Goal: Task Accomplishment & Management: Manage account settings

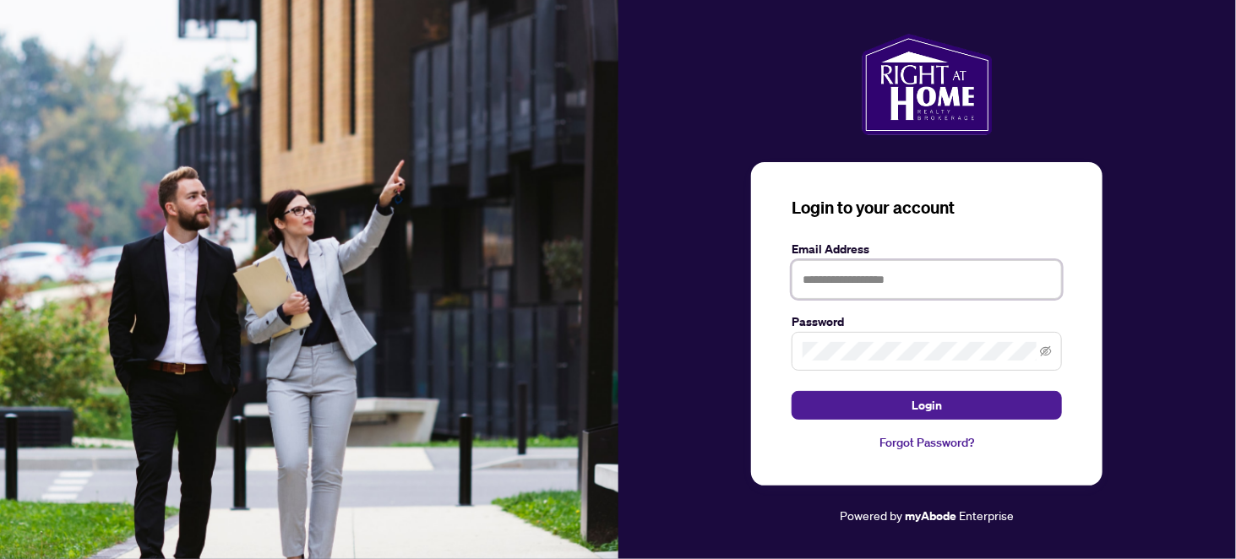
click at [871, 284] on input "text" at bounding box center [927, 279] width 270 height 39
type input "**********"
click at [792, 391] on button "Login" at bounding box center [927, 405] width 270 height 29
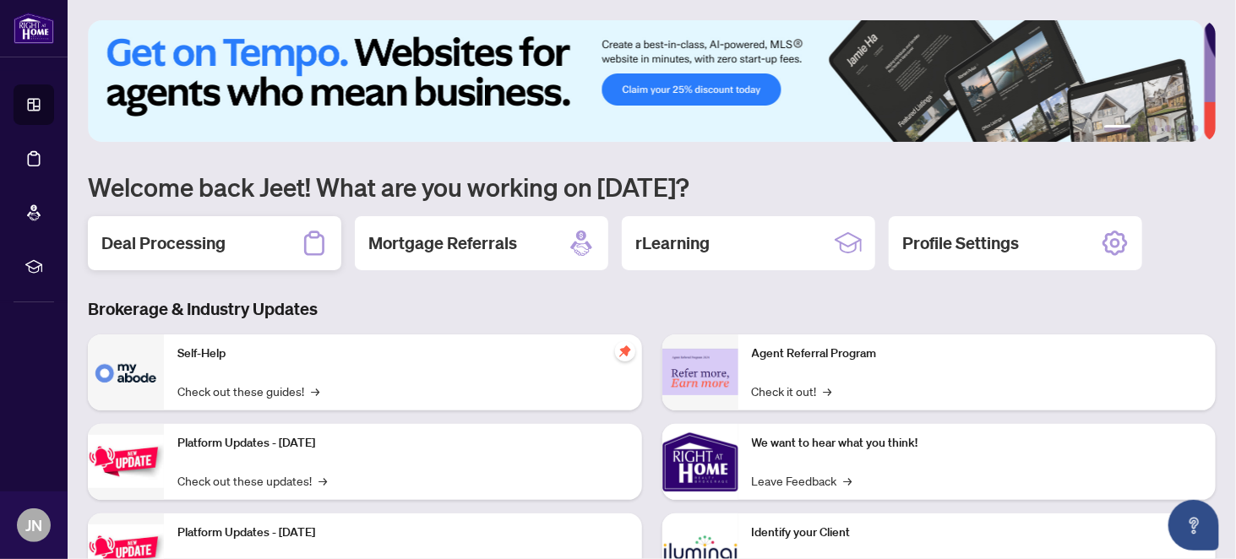
click at [161, 253] on h2 "Deal Processing" at bounding box center [163, 243] width 124 height 24
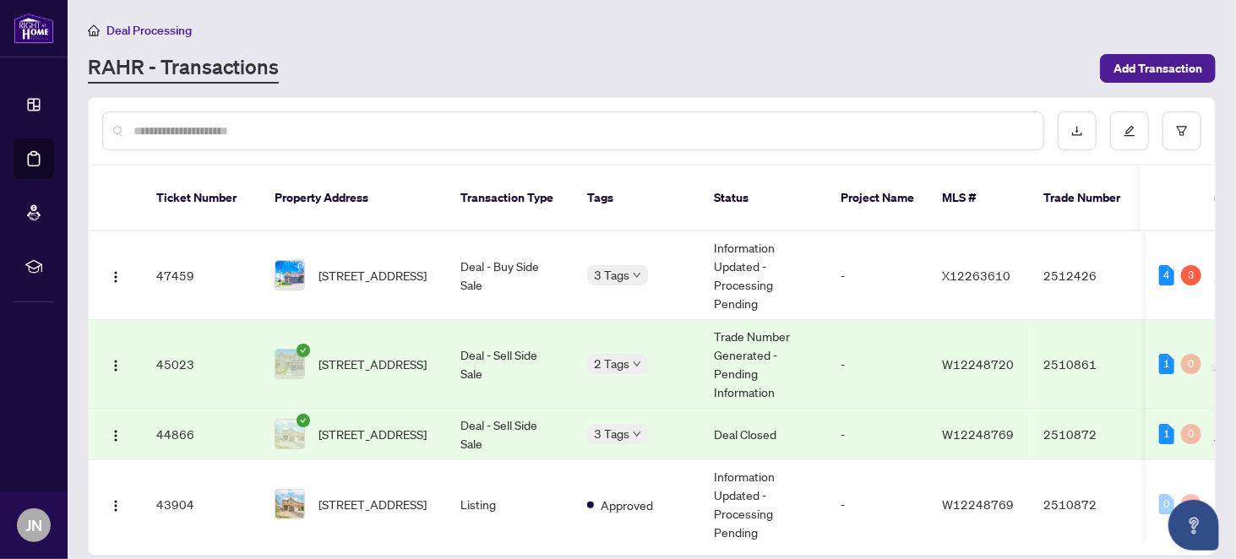
click at [743, 338] on td "Trade Number Generated - Pending Information" at bounding box center [763, 364] width 127 height 89
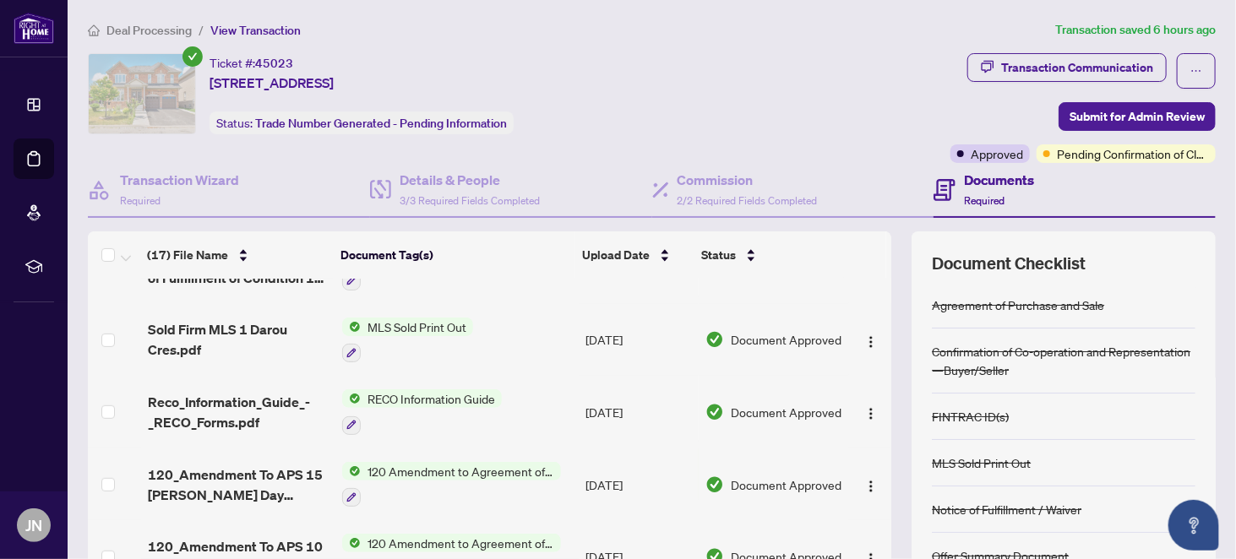
scroll to position [591, 0]
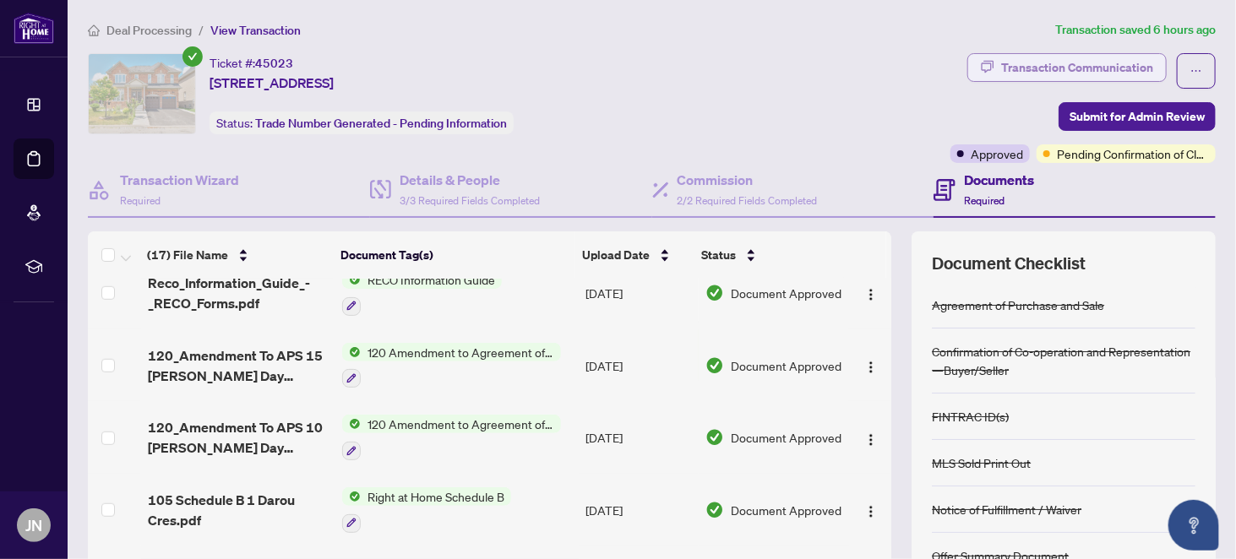
click at [1026, 67] on div "Transaction Communication" at bounding box center [1077, 67] width 152 height 27
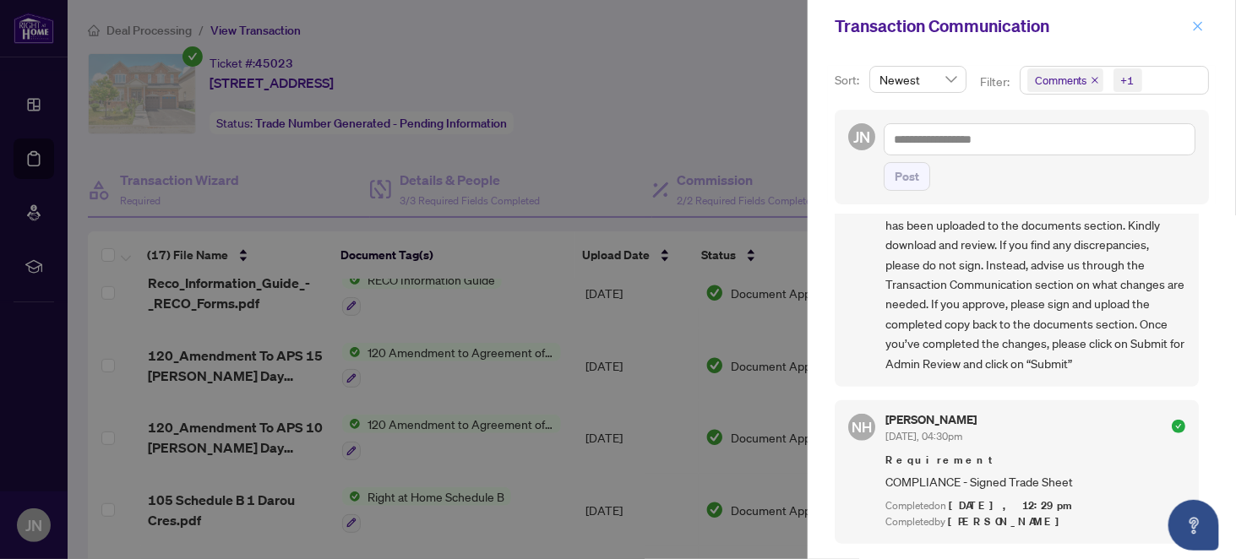
click at [1200, 26] on icon "close" at bounding box center [1198, 26] width 12 height 12
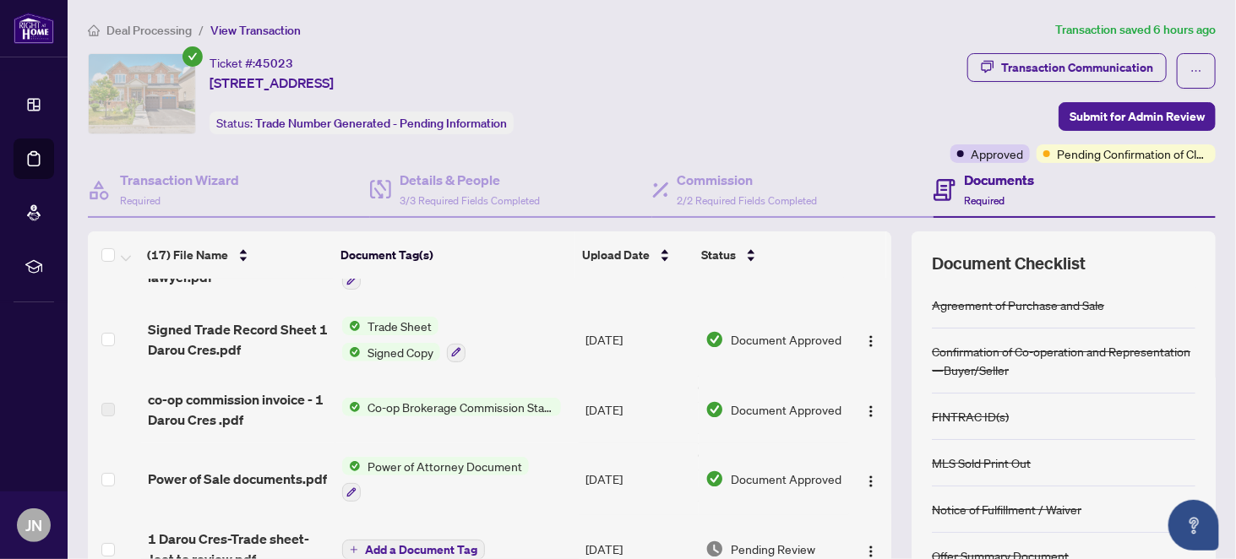
scroll to position [0, 0]
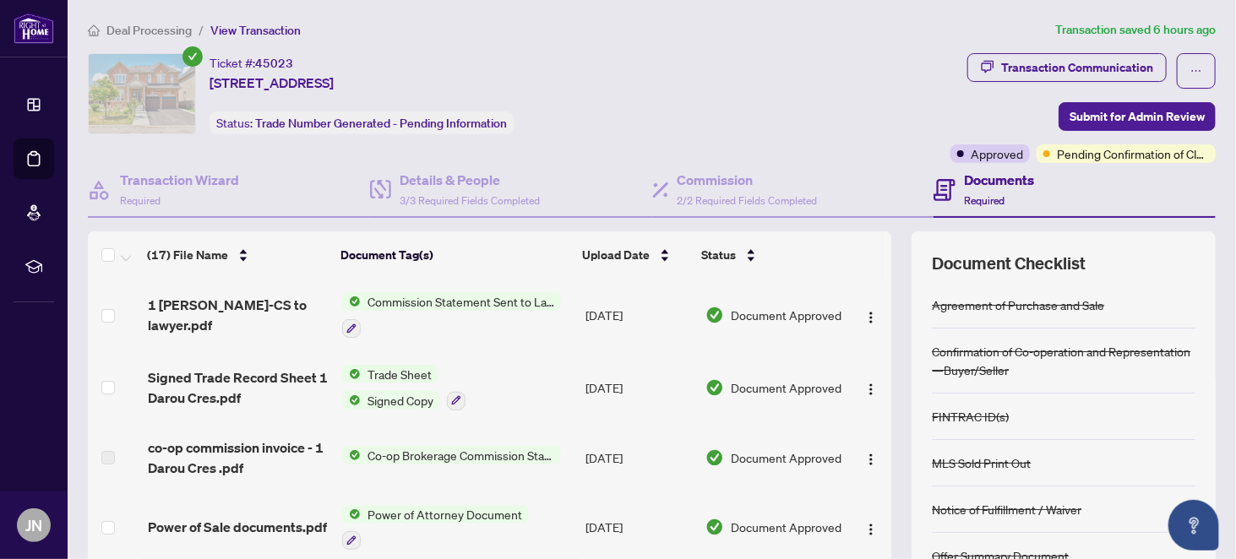
click at [162, 27] on span "Deal Processing" at bounding box center [148, 30] width 85 height 15
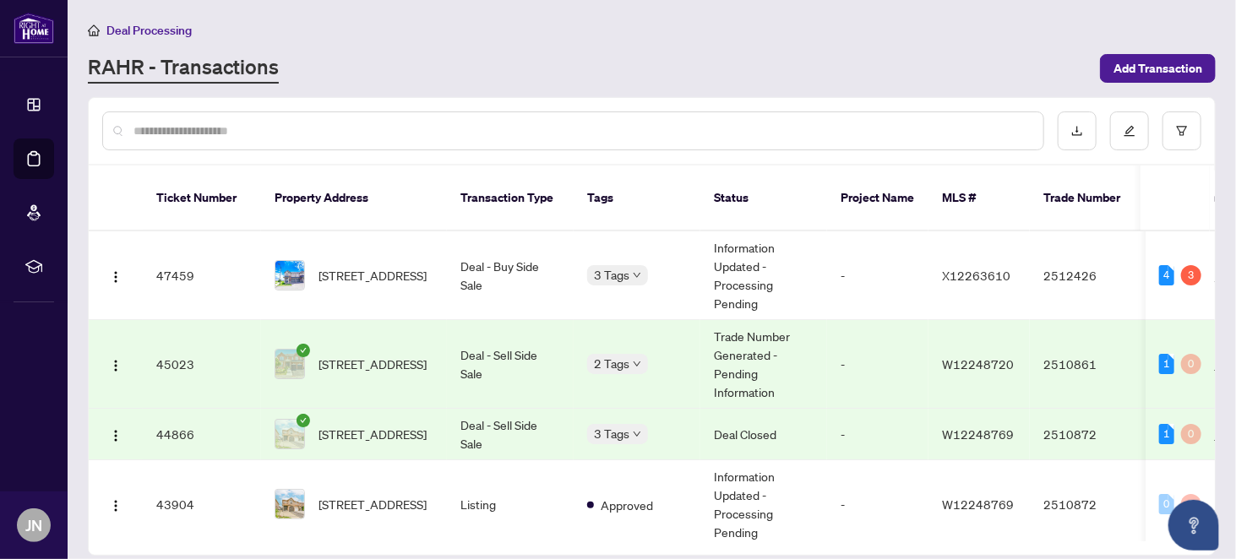
click at [737, 335] on td "Trade Number Generated - Pending Information" at bounding box center [763, 364] width 127 height 89
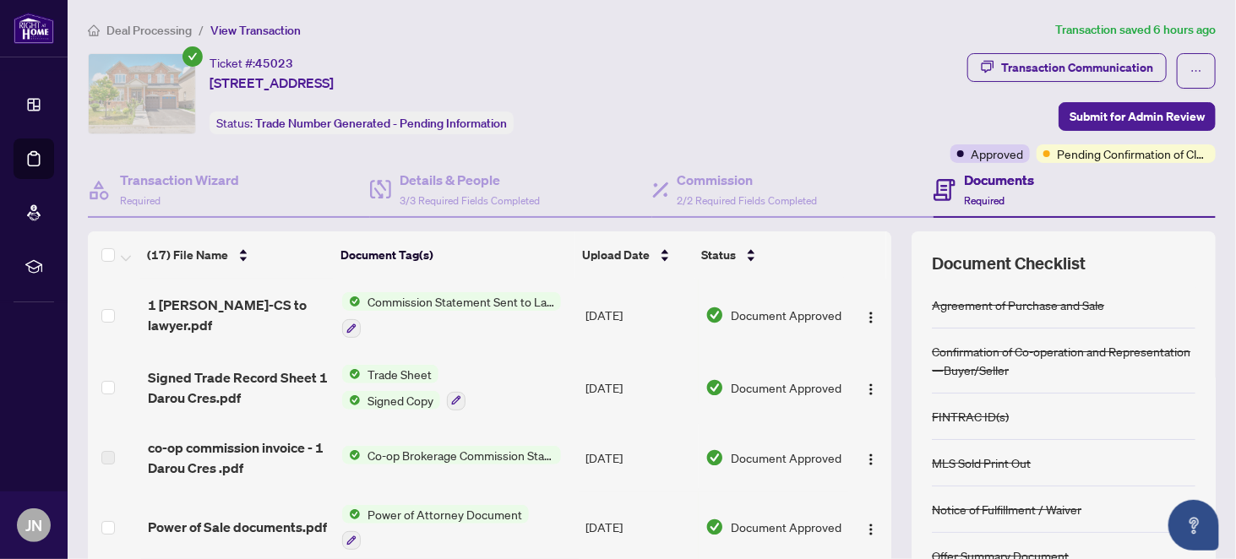
click at [138, 30] on span "Deal Processing" at bounding box center [148, 30] width 85 height 15
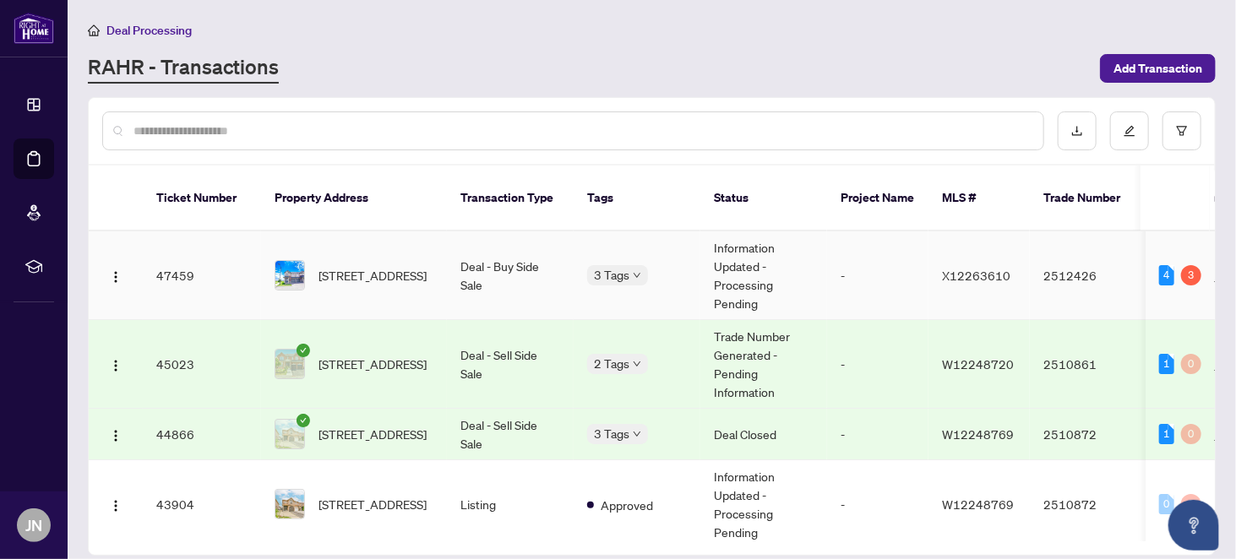
click at [372, 266] on span "[STREET_ADDRESS]" at bounding box center [372, 275] width 108 height 19
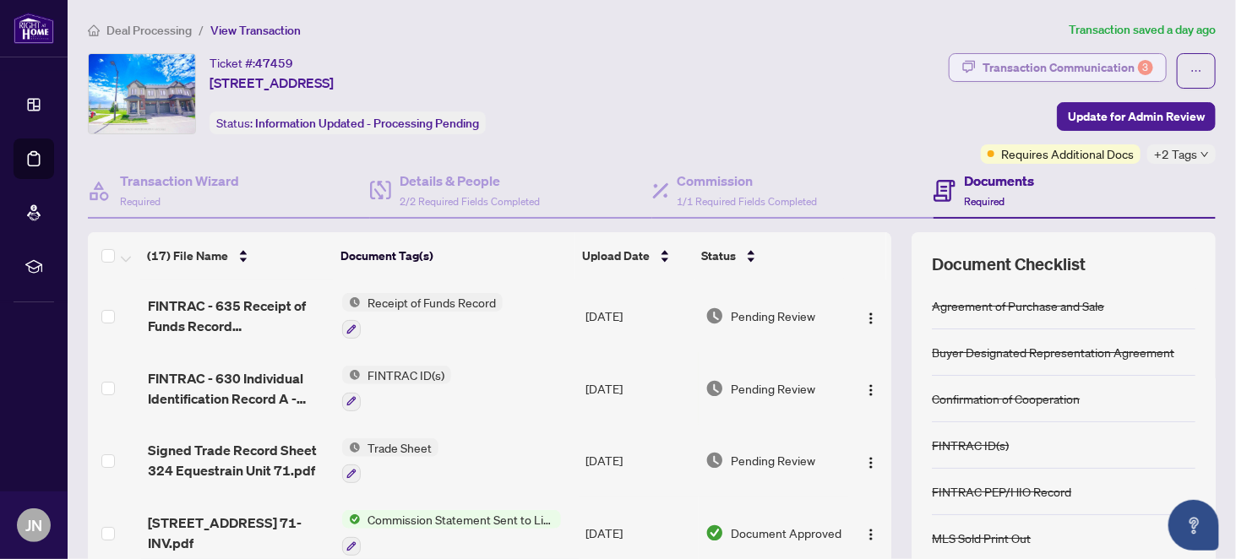
click at [1020, 64] on div "Transaction Communication 3" at bounding box center [1067, 67] width 171 height 27
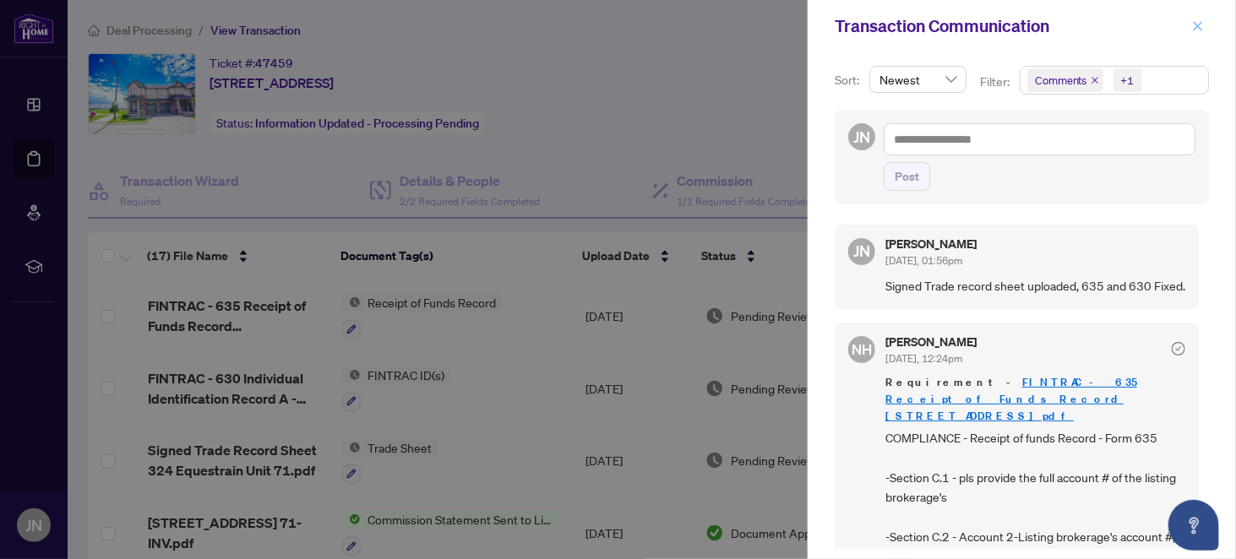
click at [1195, 25] on icon "close" at bounding box center [1198, 26] width 12 height 12
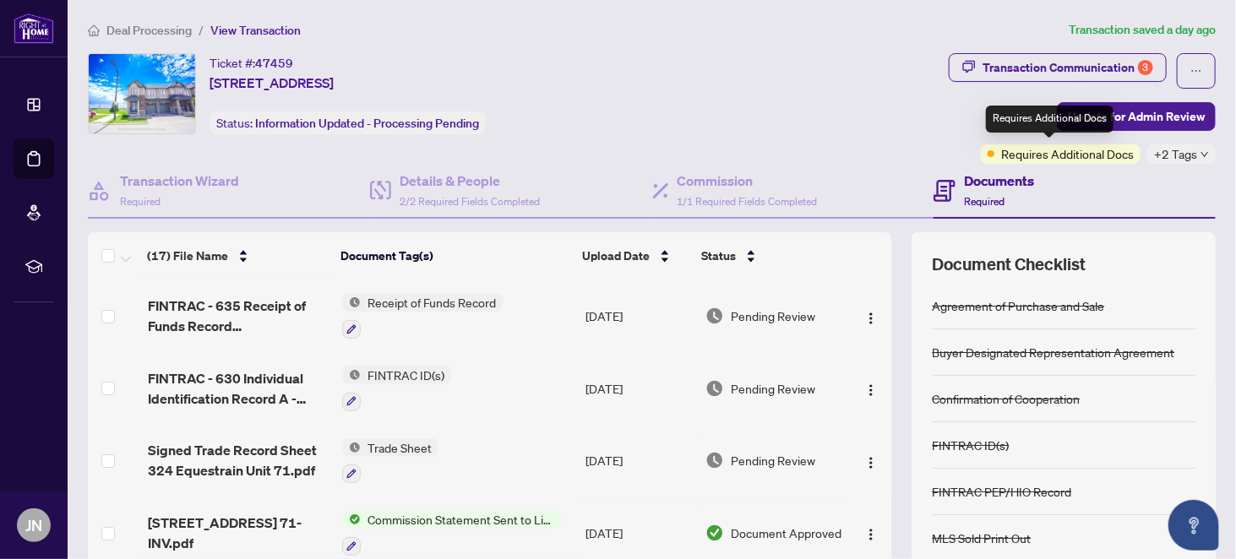
click at [1066, 155] on span "Requires Additional Docs" at bounding box center [1067, 153] width 133 height 19
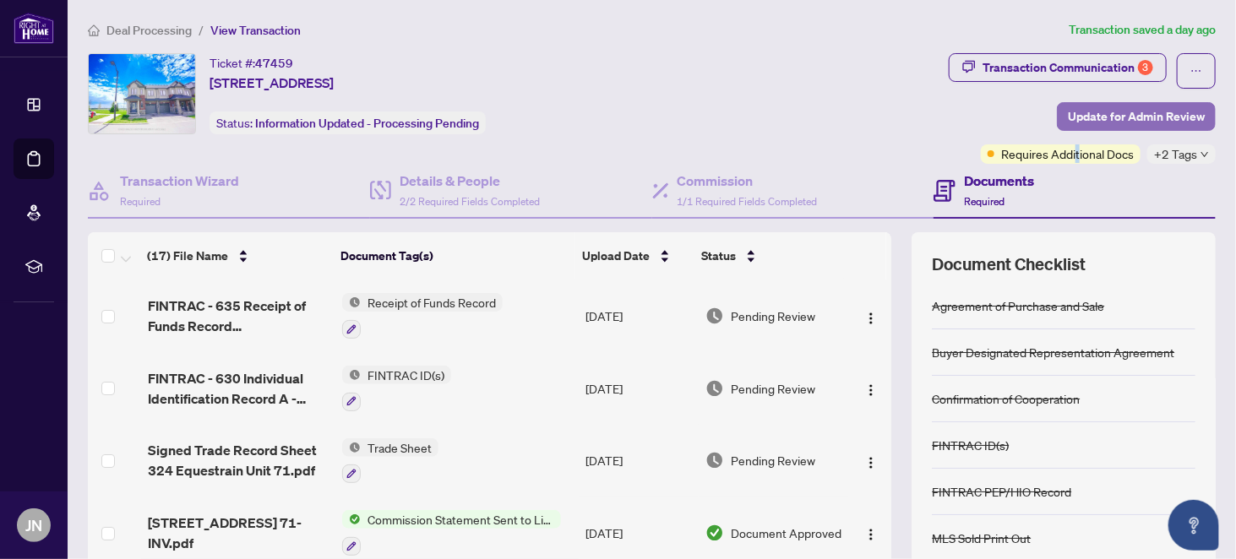
click at [1135, 115] on span "Update for Admin Review" at bounding box center [1136, 116] width 137 height 27
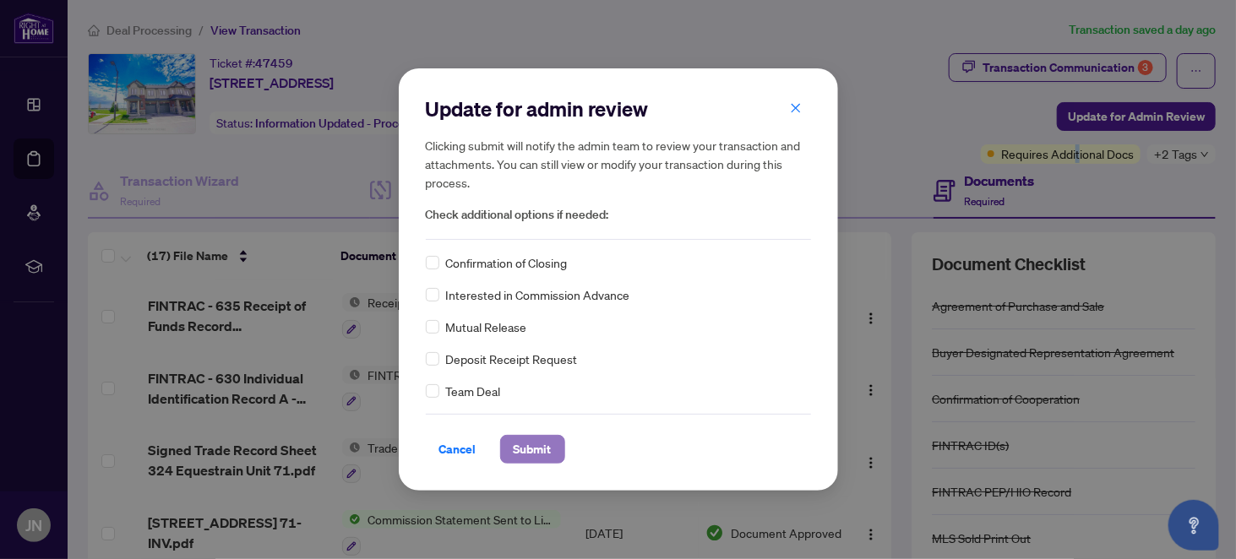
click at [531, 443] on span "Submit" at bounding box center [533, 449] width 38 height 27
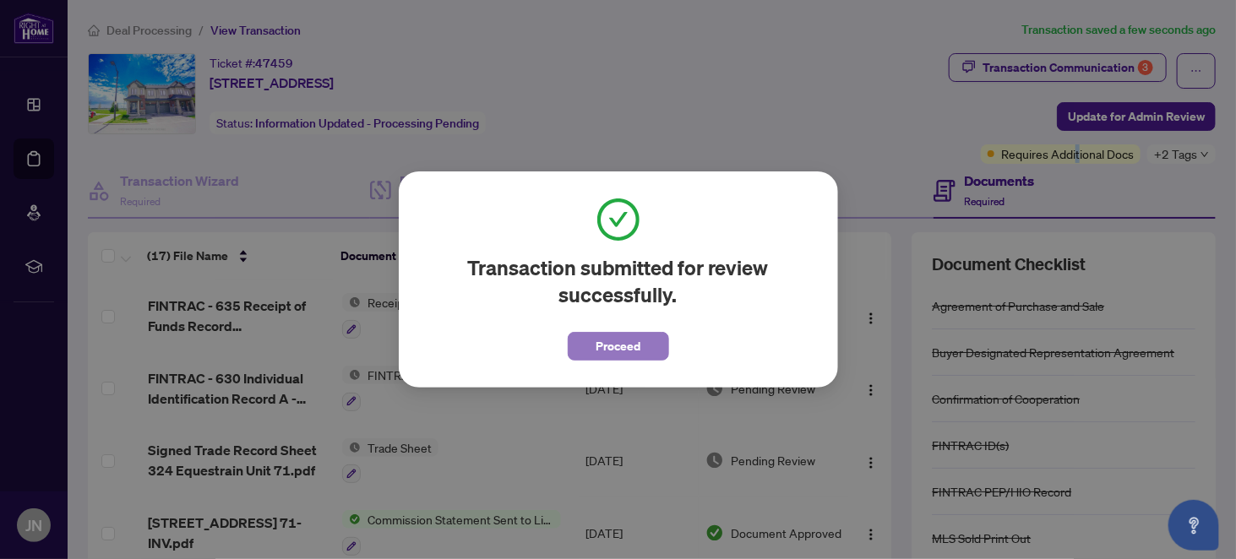
click at [623, 349] on span "Proceed" at bounding box center [618, 346] width 45 height 27
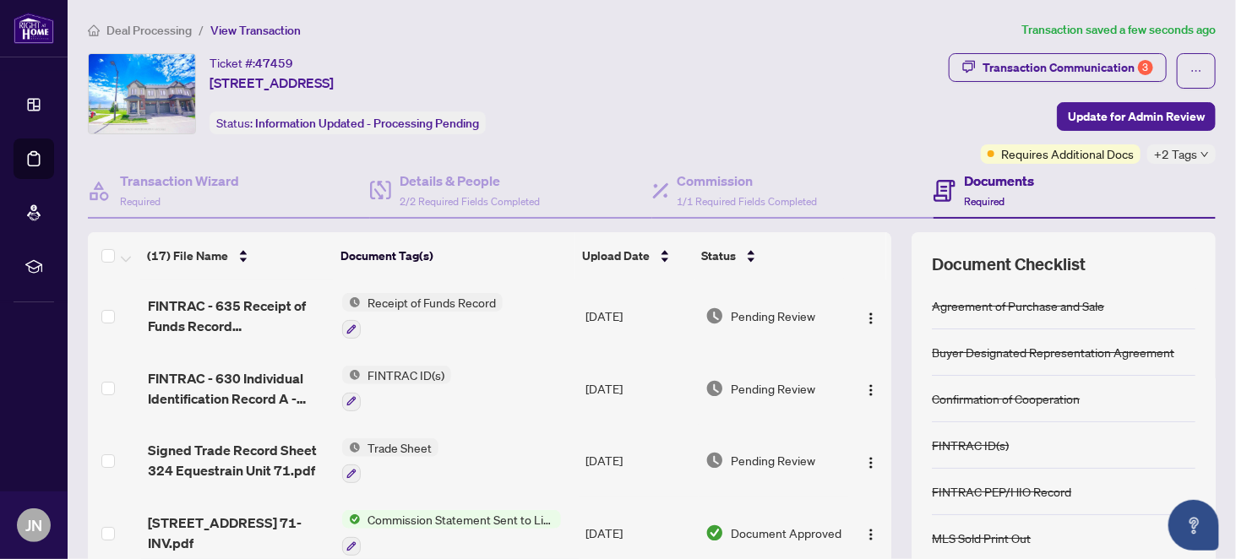
click at [1092, 189] on div "Documents Required" at bounding box center [1074, 191] width 282 height 55
click at [1048, 66] on div "Transaction Communication 3" at bounding box center [1067, 67] width 171 height 27
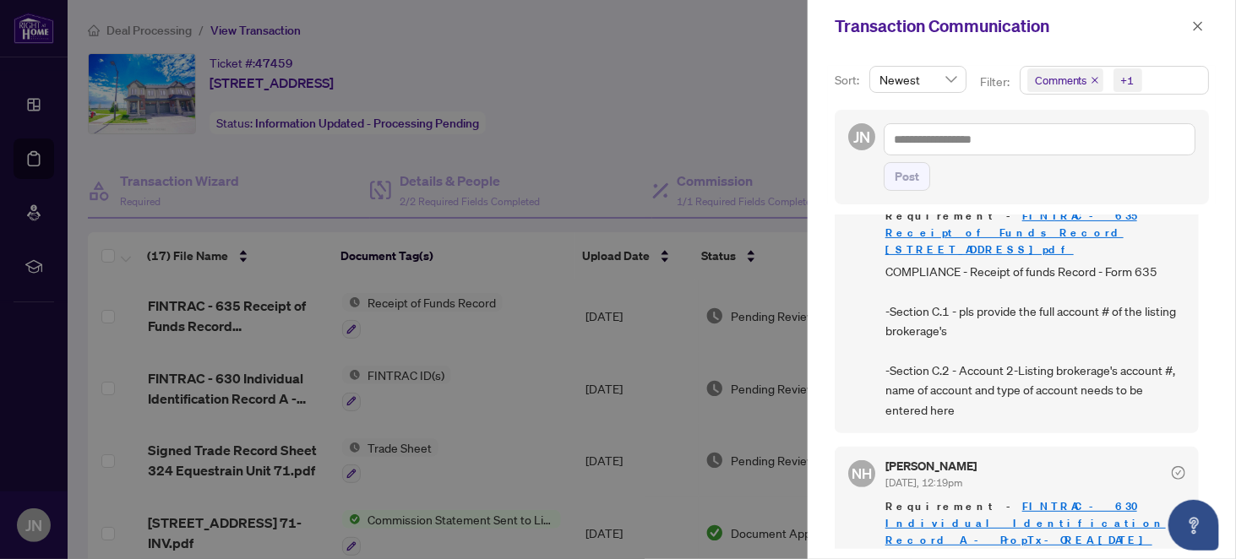
scroll to position [169, 0]
click at [707, 80] on div at bounding box center [618, 279] width 1236 height 559
click at [1200, 20] on icon "close" at bounding box center [1198, 26] width 12 height 12
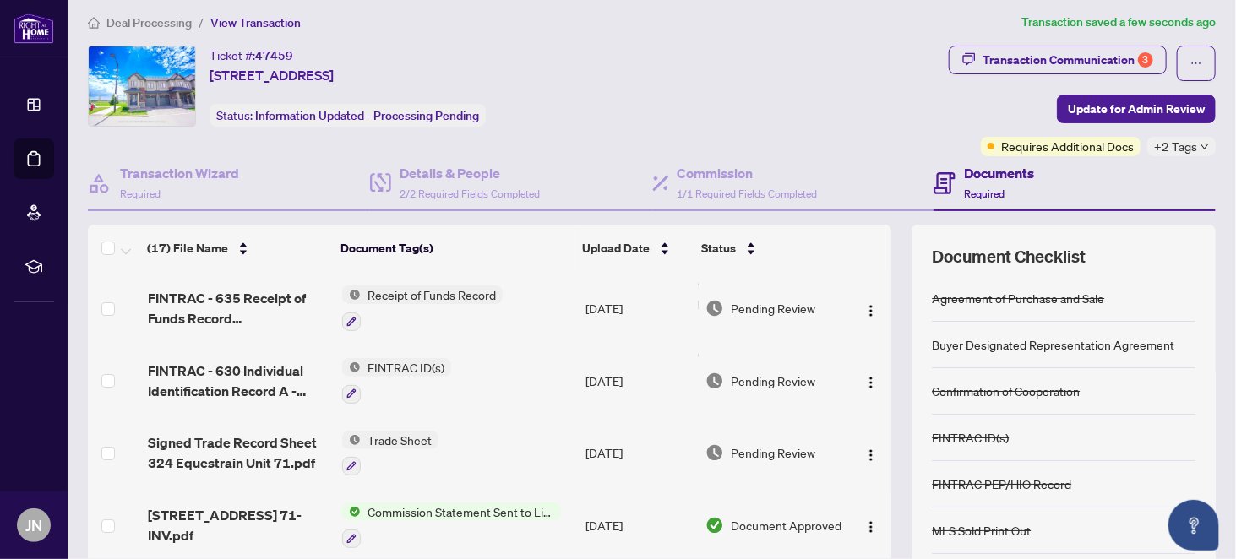
scroll to position [0, 0]
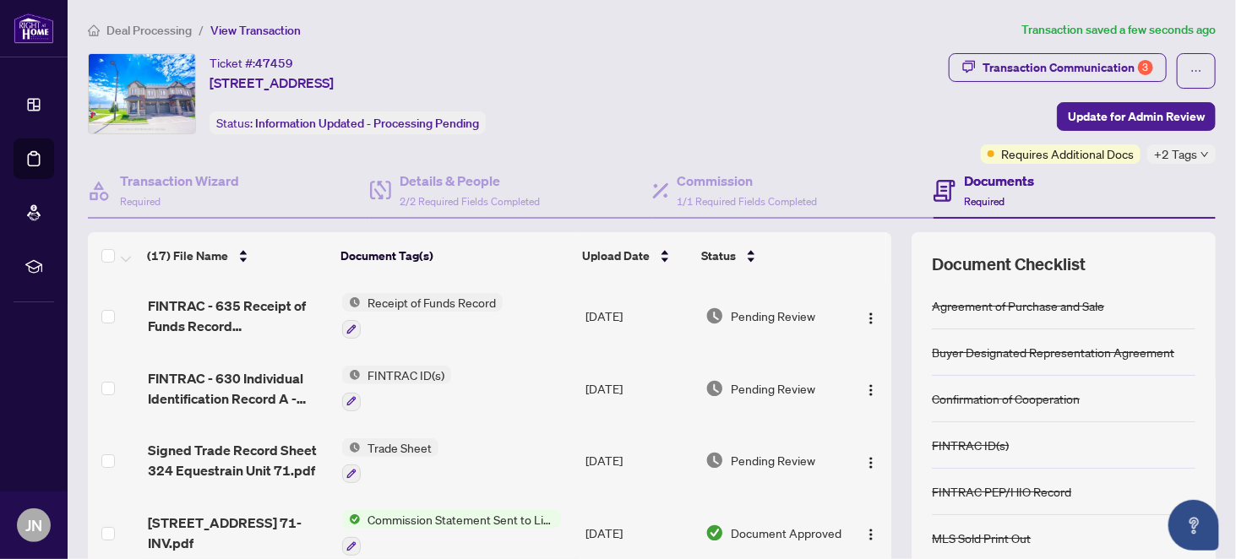
click at [155, 27] on span "Deal Processing" at bounding box center [148, 30] width 85 height 15
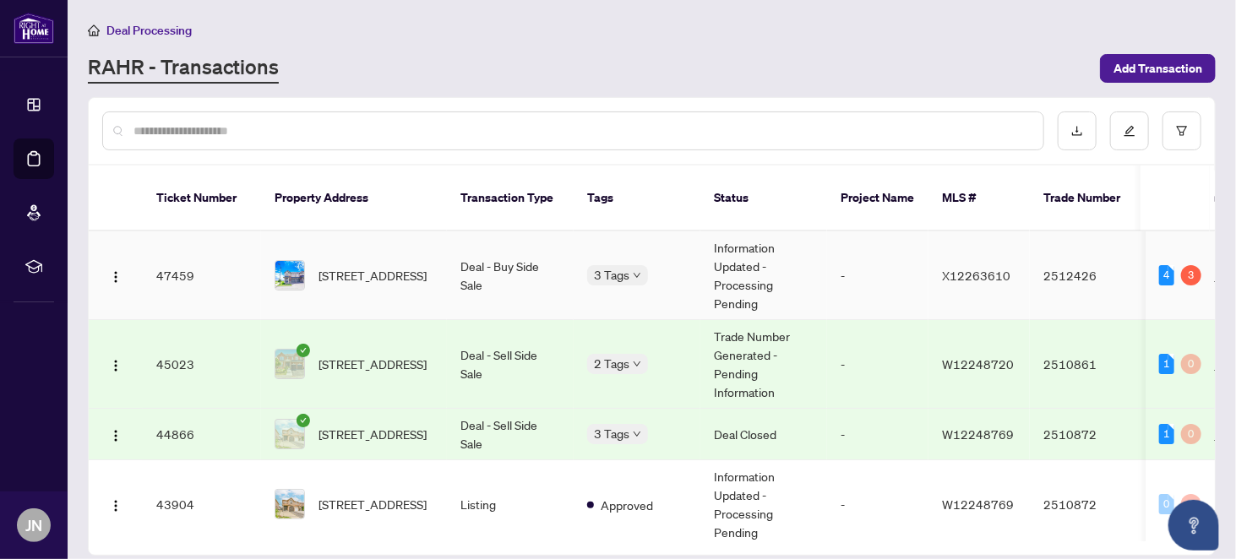
click at [1184, 265] on div "3" at bounding box center [1191, 275] width 20 height 20
click at [1186, 265] on div "3" at bounding box center [1191, 275] width 20 height 20
click at [1189, 265] on div "3" at bounding box center [1191, 275] width 20 height 20
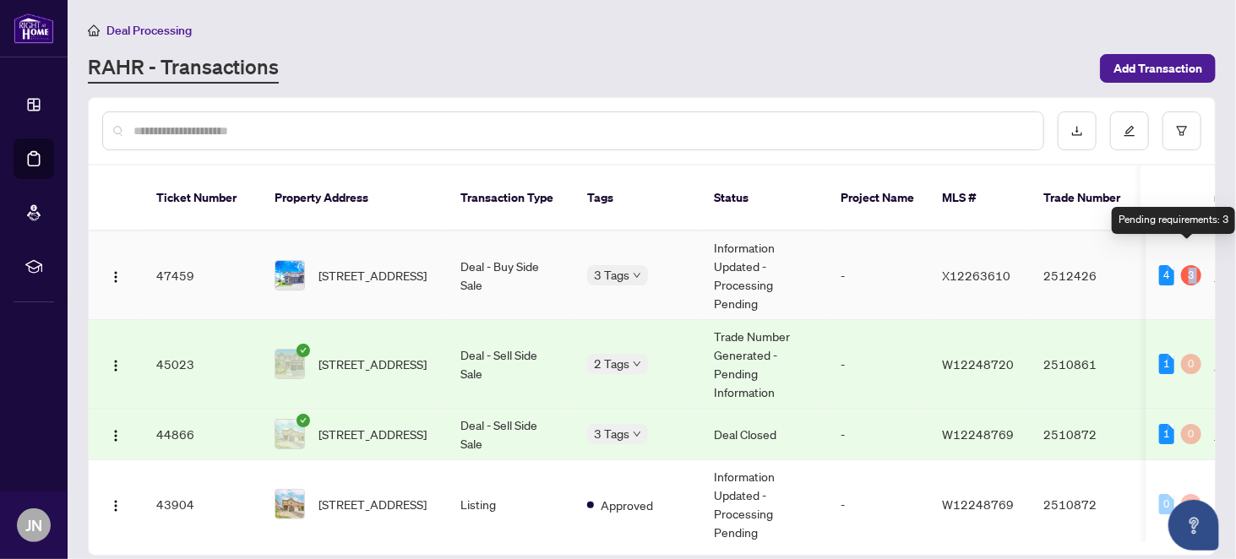
click at [1189, 265] on div "3" at bounding box center [1191, 275] width 20 height 20
